Goal: Check status: Check status

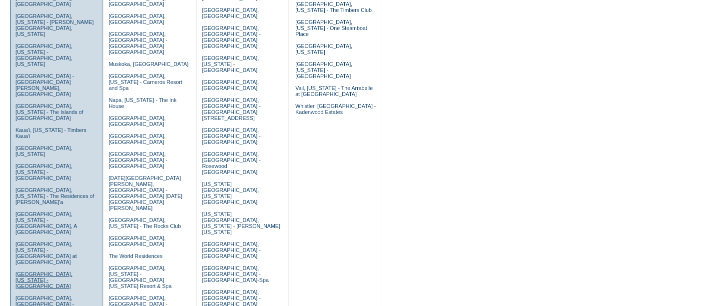
scroll to position [275, 0]
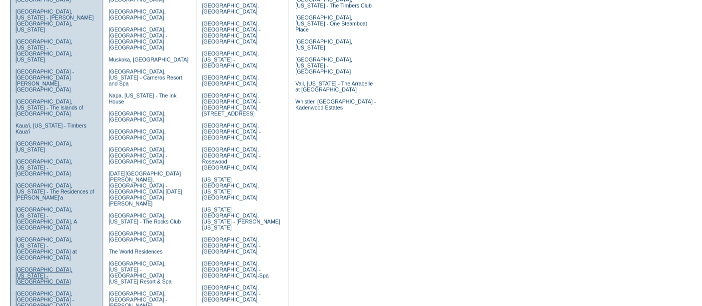
click at [45, 266] on link "[GEOGRAPHIC_DATA], [US_STATE] - [GEOGRAPHIC_DATA]" at bounding box center [43, 275] width 57 height 18
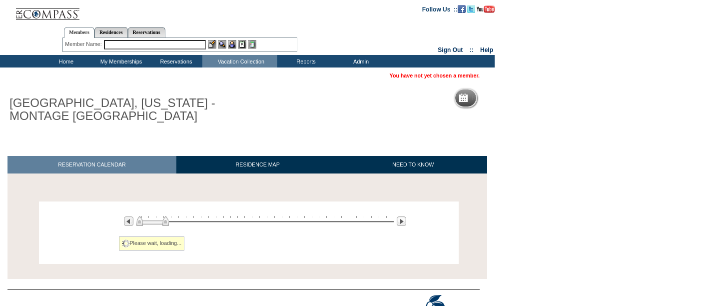
scroll to position [39, 0]
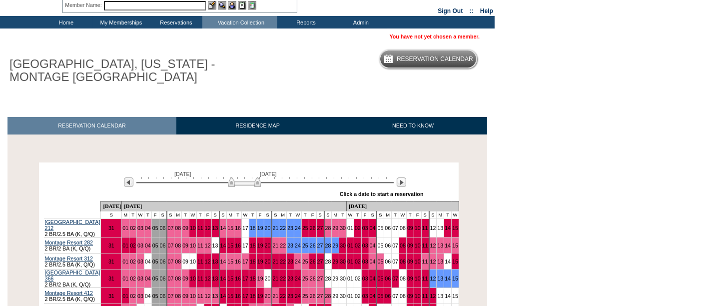
drag, startPoint x: 238, startPoint y: 182, endPoint x: 255, endPoint y: 182, distance: 17.0
click at [255, 182] on img at bounding box center [244, 182] width 32 height 10
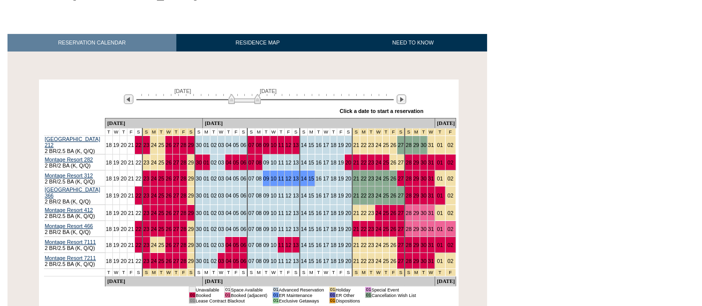
scroll to position [0, 0]
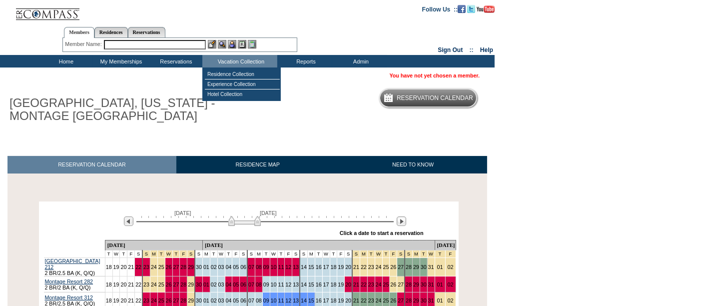
click at [197, 43] on input "text" at bounding box center [155, 44] width 102 height 9
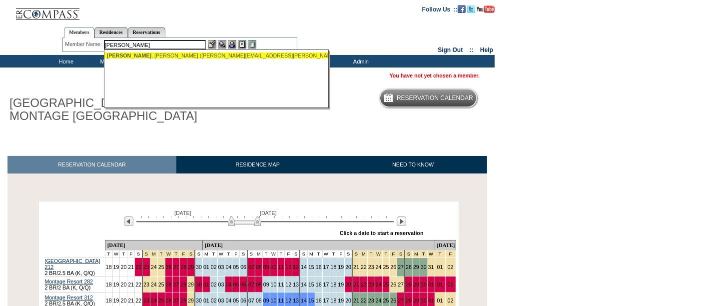
click at [170, 54] on div "Morey , Amy (amy.morey@sbcglobal.net)" at bounding box center [217, 55] width 220 height 6
type input "Morey, Amy (amy.morey@sbcglobal.net)"
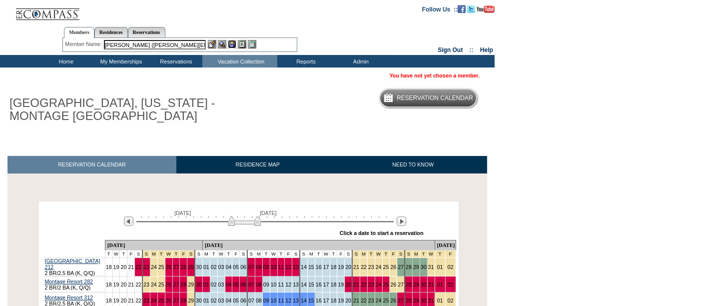
click at [234, 42] on img at bounding box center [232, 44] width 8 height 8
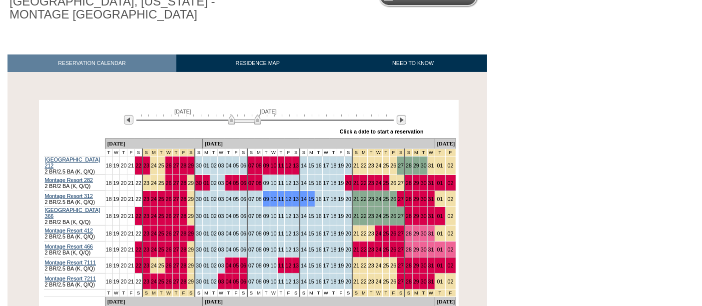
scroll to position [102, 0]
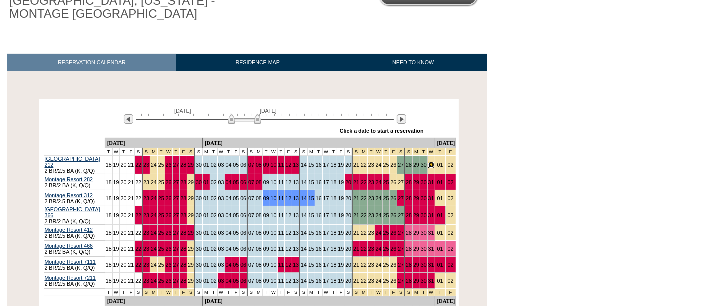
click at [428, 163] on link "31" at bounding box center [431, 165] width 6 height 6
